Goal: Communication & Community: Answer question/provide support

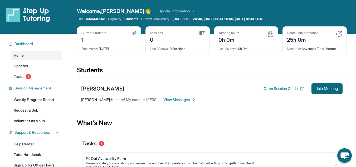
scroll to position [57, 0]
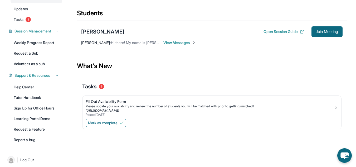
click at [194, 42] on img at bounding box center [194, 43] width 4 height 4
click at [183, 42] on span "View Messages" at bounding box center [179, 42] width 33 height 5
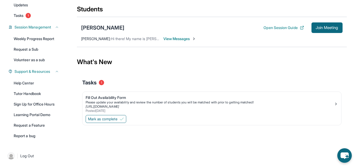
click at [104, 38] on span "[PERSON_NAME] :" at bounding box center [96, 38] width 30 height 4
click at [185, 40] on span "View Messages" at bounding box center [179, 38] width 33 height 5
click at [126, 42] on div "[PERSON_NAME] Open Session Guide Join Meeting [PERSON_NAME] : Hi there! My name…" at bounding box center [212, 32] width 270 height 30
click at [124, 34] on div "[PERSON_NAME] Open Session Guide Join Meeting [PERSON_NAME] : Hi there! My name…" at bounding box center [212, 32] width 270 height 30
click at [95, 24] on div "[PERSON_NAME]" at bounding box center [102, 27] width 43 height 7
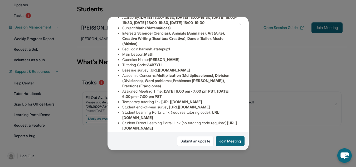
scroll to position [149, 0]
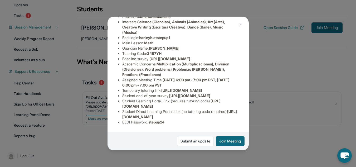
click at [312, 77] on div "[PERSON_NAME] Guardian: [PERSON_NAME] Student Information [URL][DOMAIN_NAME] Pr…" at bounding box center [178, 83] width 356 height 167
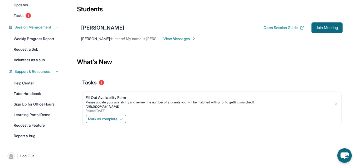
click at [198, 38] on div "[PERSON_NAME] Open Session Guide Join Meeting [PERSON_NAME] : Hi there! My name…" at bounding box center [212, 32] width 270 height 30
click at [193, 39] on span "View Messages" at bounding box center [179, 38] width 33 height 5
